Goal: Task Accomplishment & Management: Use online tool/utility

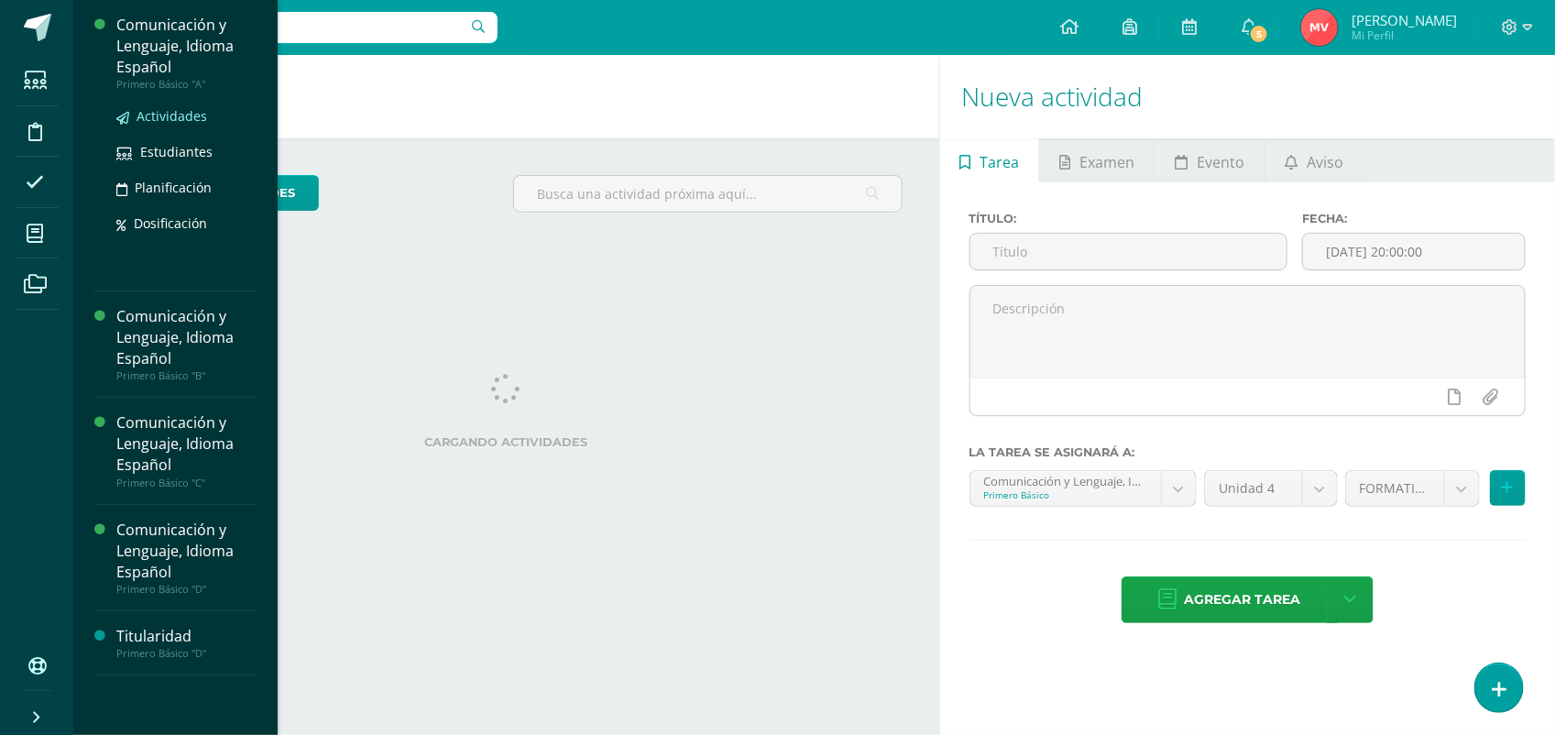
click at [156, 111] on span "Actividades" at bounding box center [172, 115] width 71 height 17
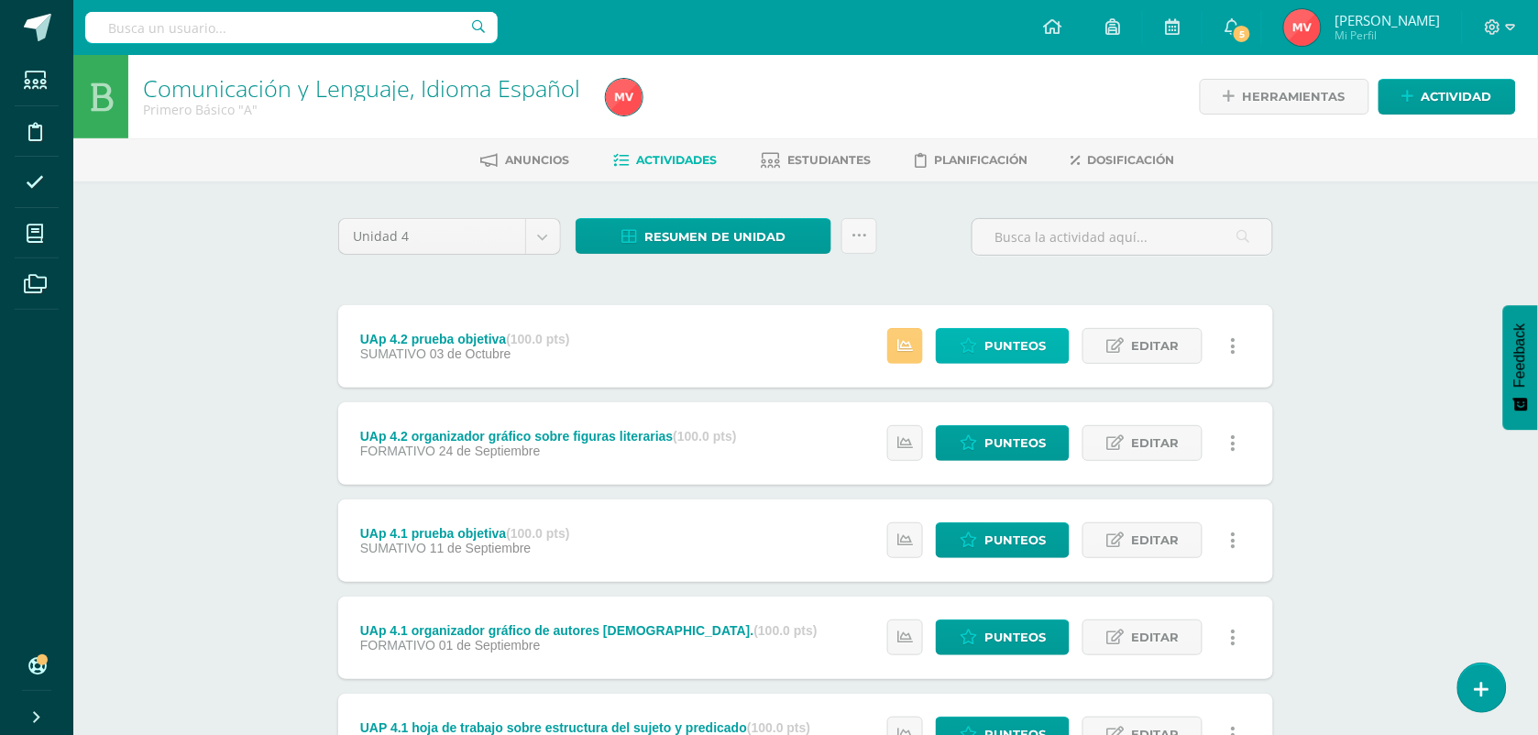
click at [1025, 339] on span "Punteos" at bounding box center [1014, 346] width 61 height 34
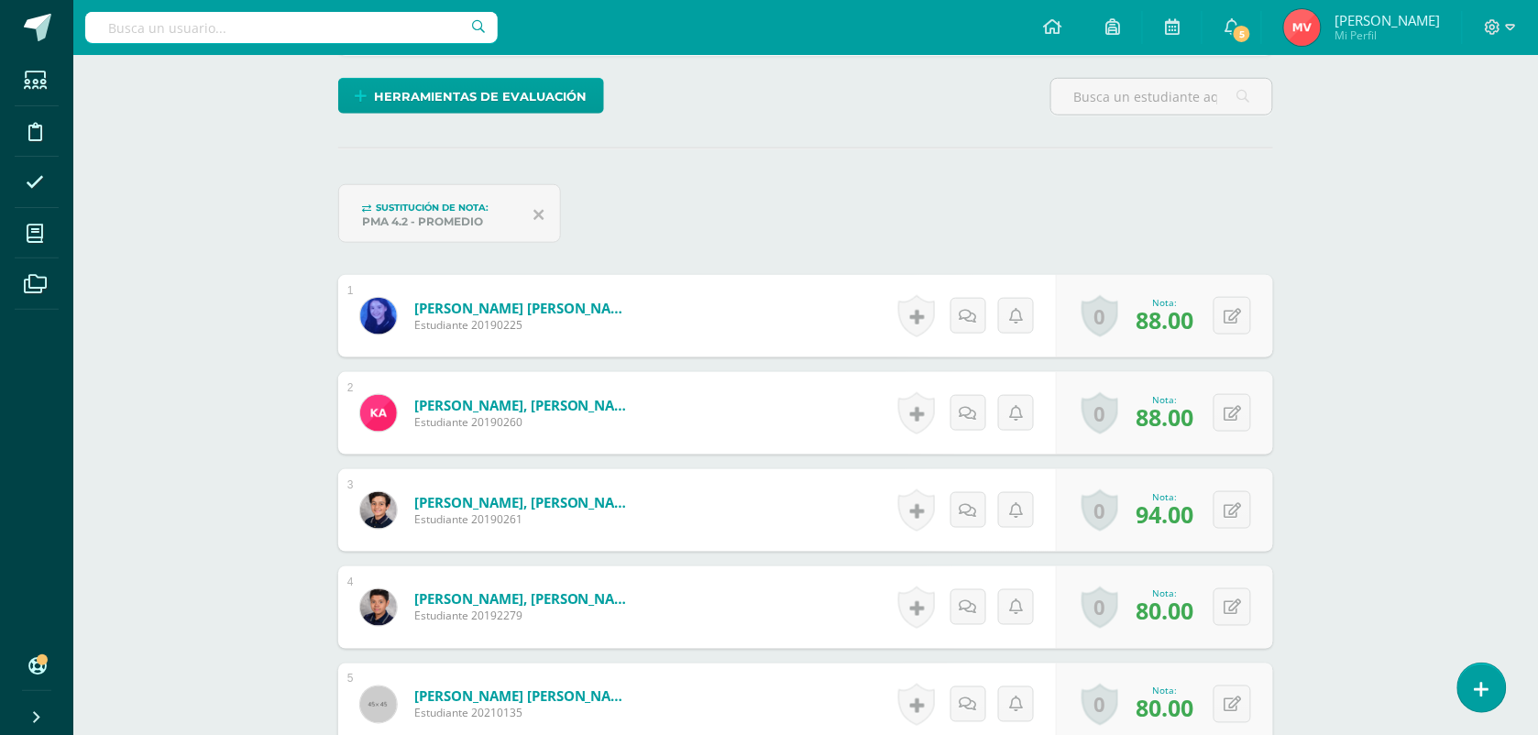
scroll to position [436, 0]
click at [1234, 321] on button at bounding box center [1244, 315] width 38 height 38
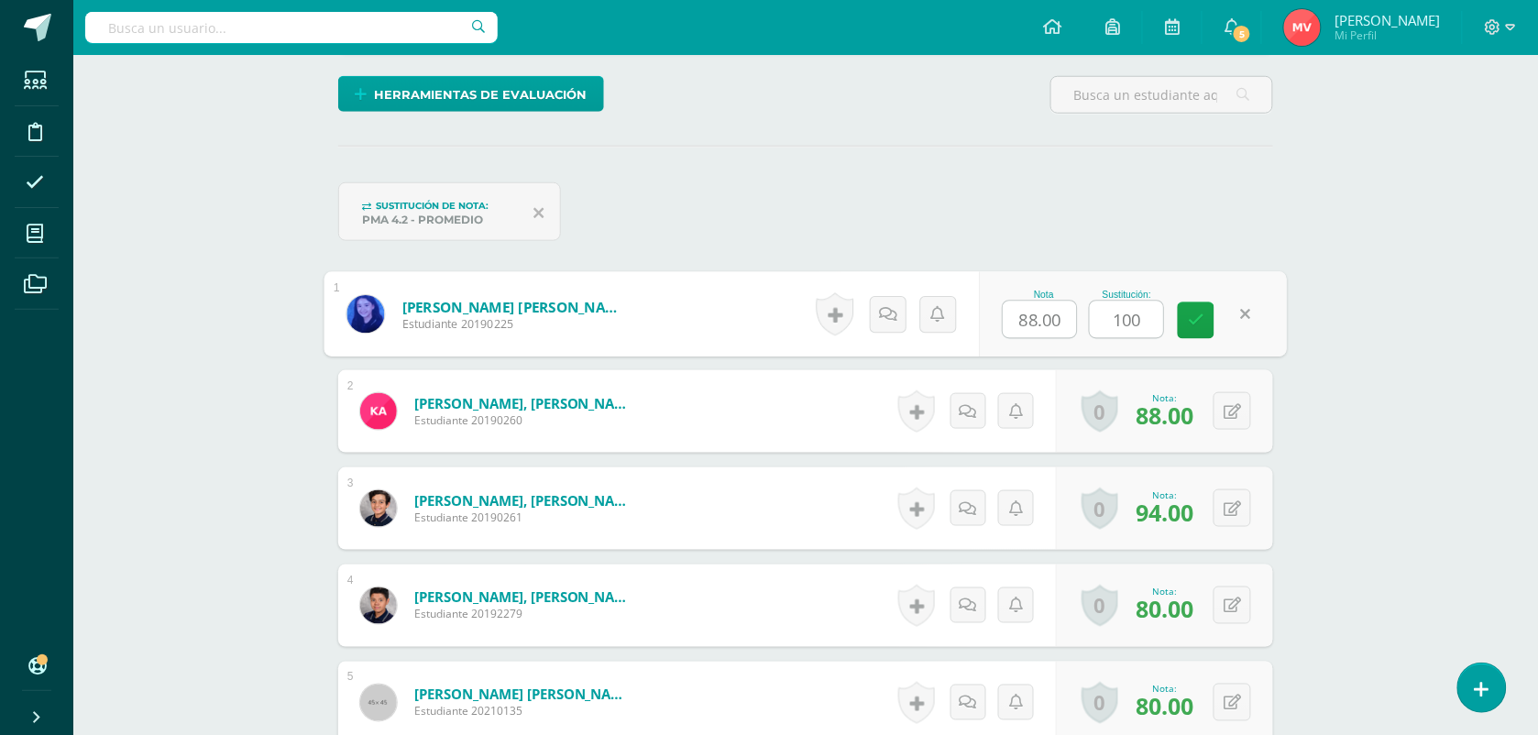
scroll to position [438, 0]
type input "100"
click at [717, 318] on form "[PERSON_NAME] [PERSON_NAME] Estudiante 20190225 Nota 88.00 Sustitución: 100" at bounding box center [805, 313] width 935 height 82
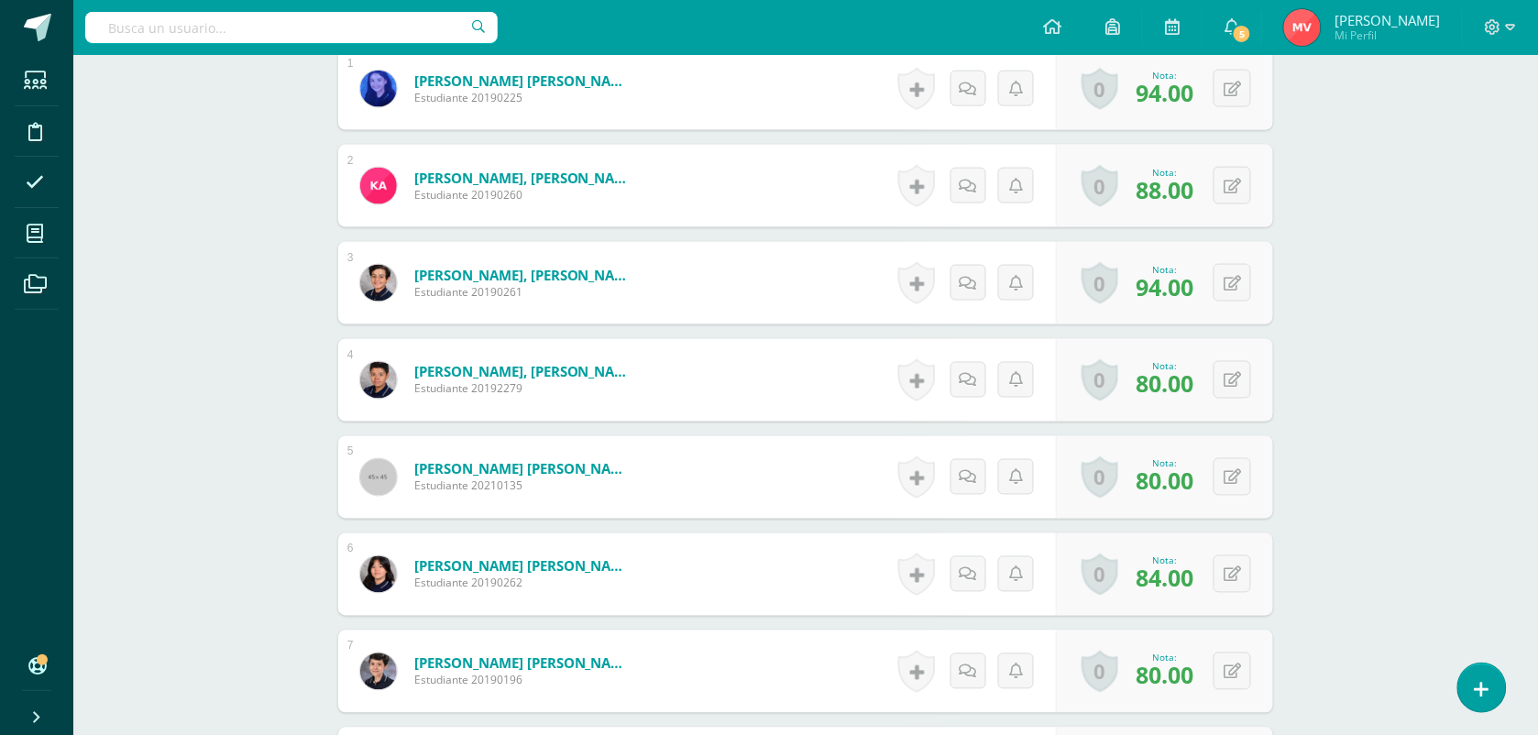
scroll to position [667, 0]
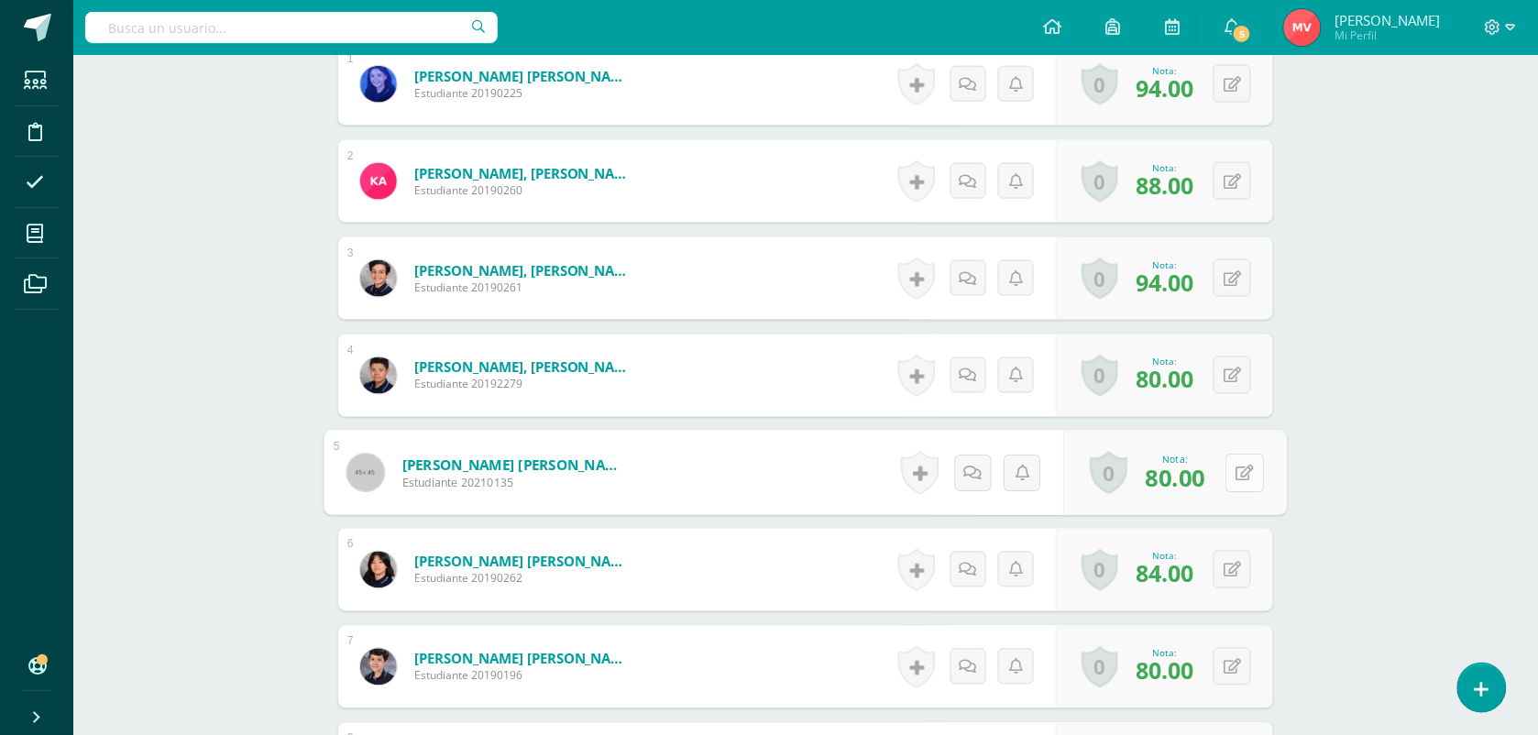
click at [1230, 473] on button at bounding box center [1244, 473] width 38 height 38
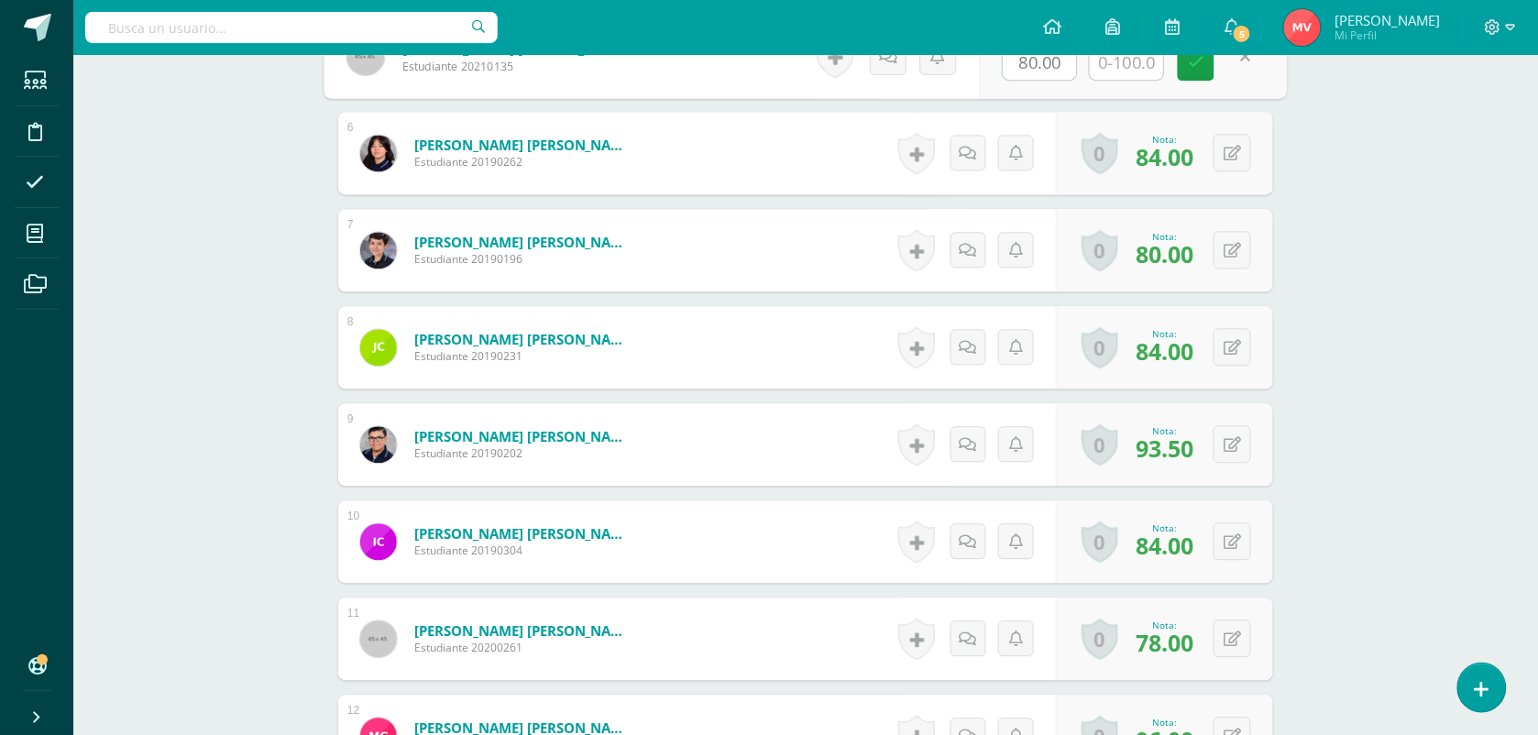
scroll to position [1125, 0]
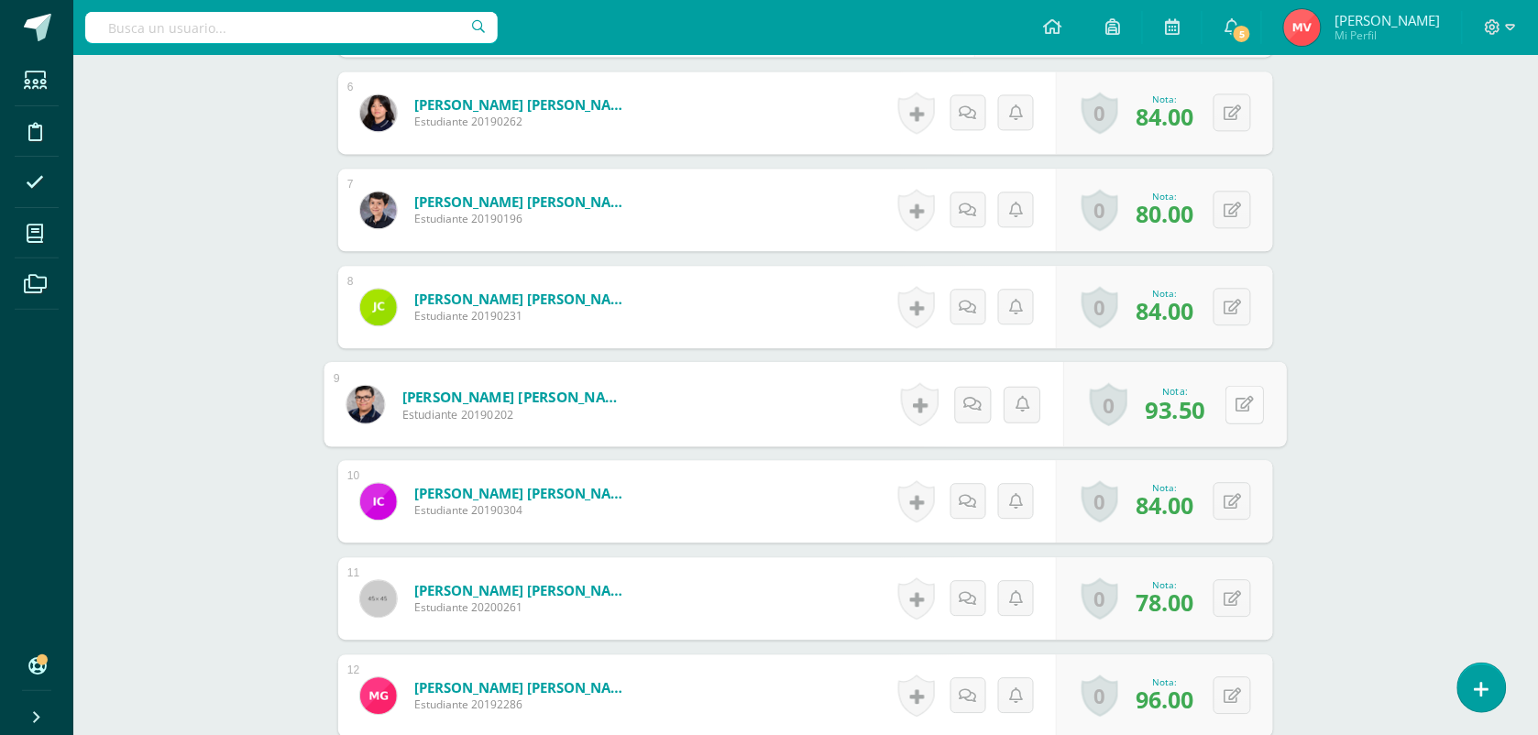
click at [1224, 400] on div "0 [GEOGRAPHIC_DATA] Logros obtenidos Aún no hay logros agregados Nota: 93.50" at bounding box center [1176, 404] width 224 height 85
click at [1245, 397] on icon at bounding box center [1245, 404] width 18 height 16
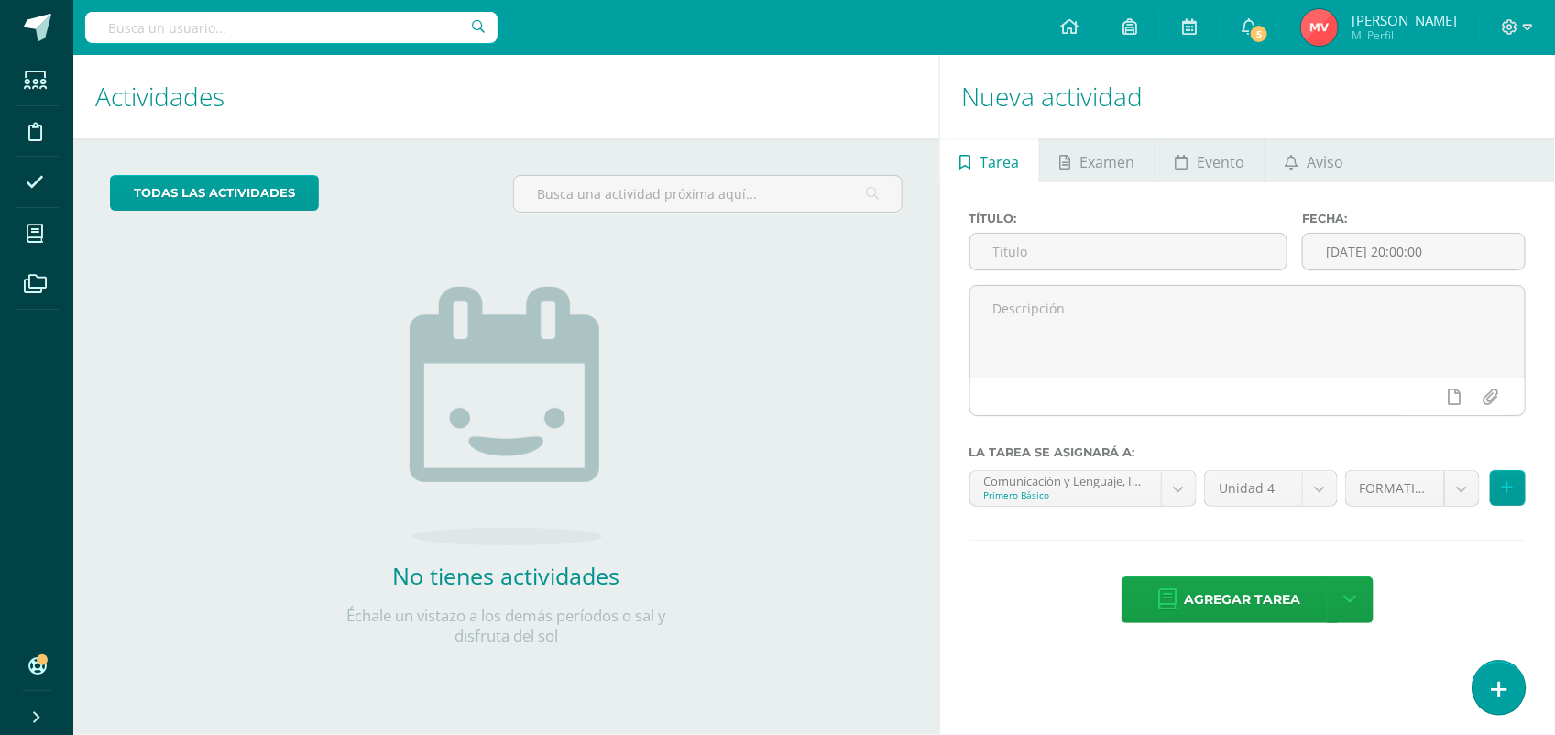
click at [1500, 685] on icon at bounding box center [1499, 689] width 16 height 21
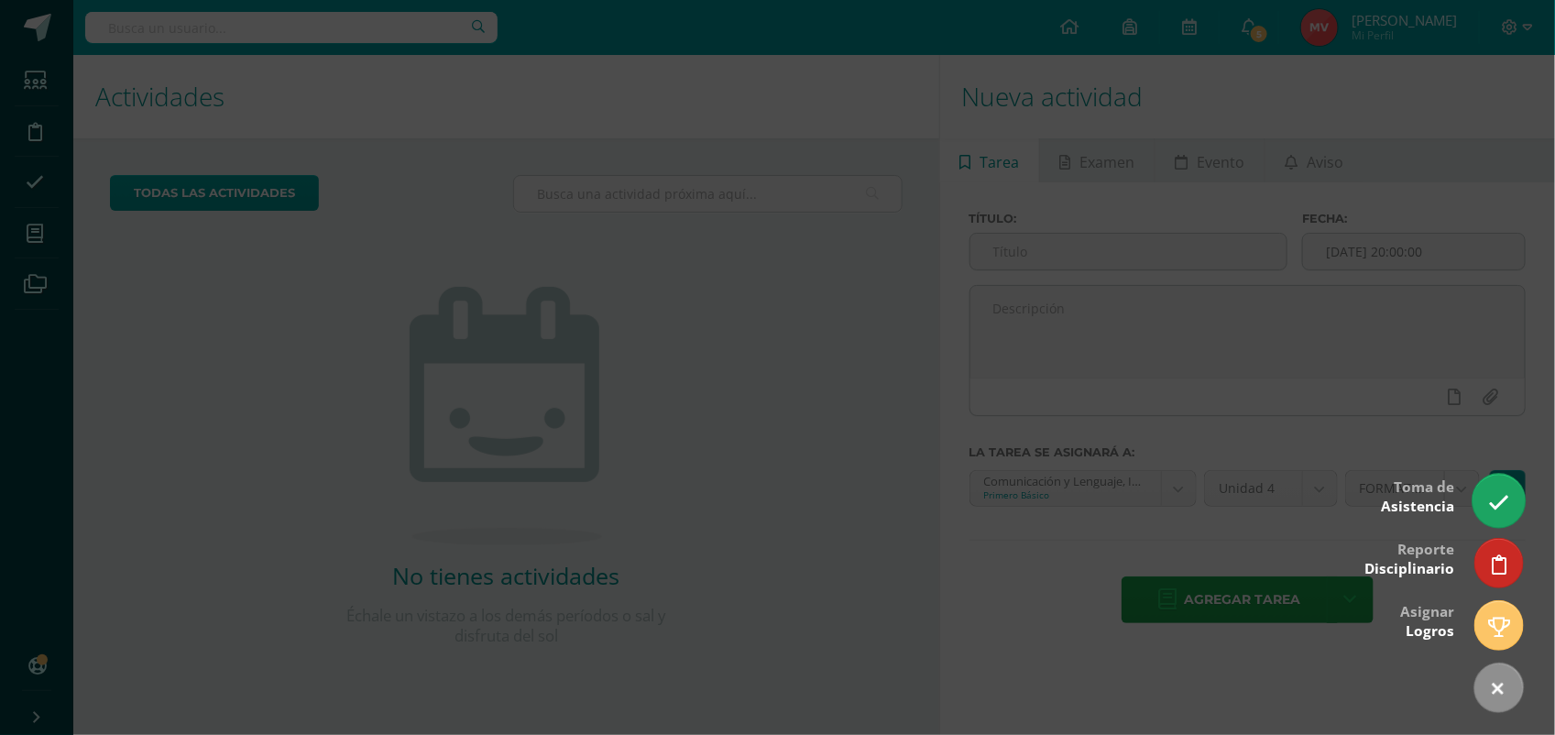
click at [1490, 505] on icon at bounding box center [1498, 502] width 21 height 21
